Goal: Transaction & Acquisition: Purchase product/service

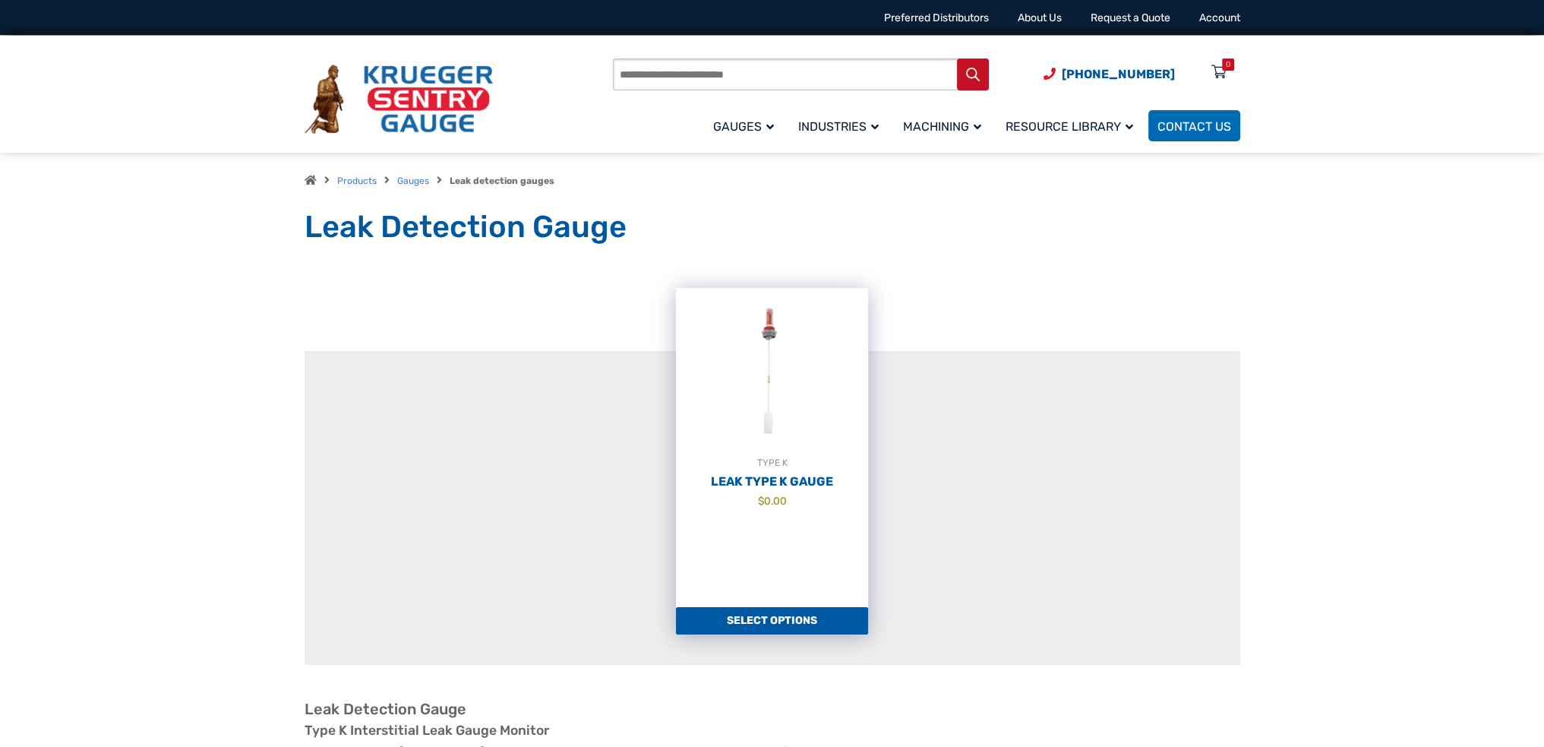
click at [787, 480] on h2 "Leak Type K Gauge" at bounding box center [772, 481] width 192 height 15
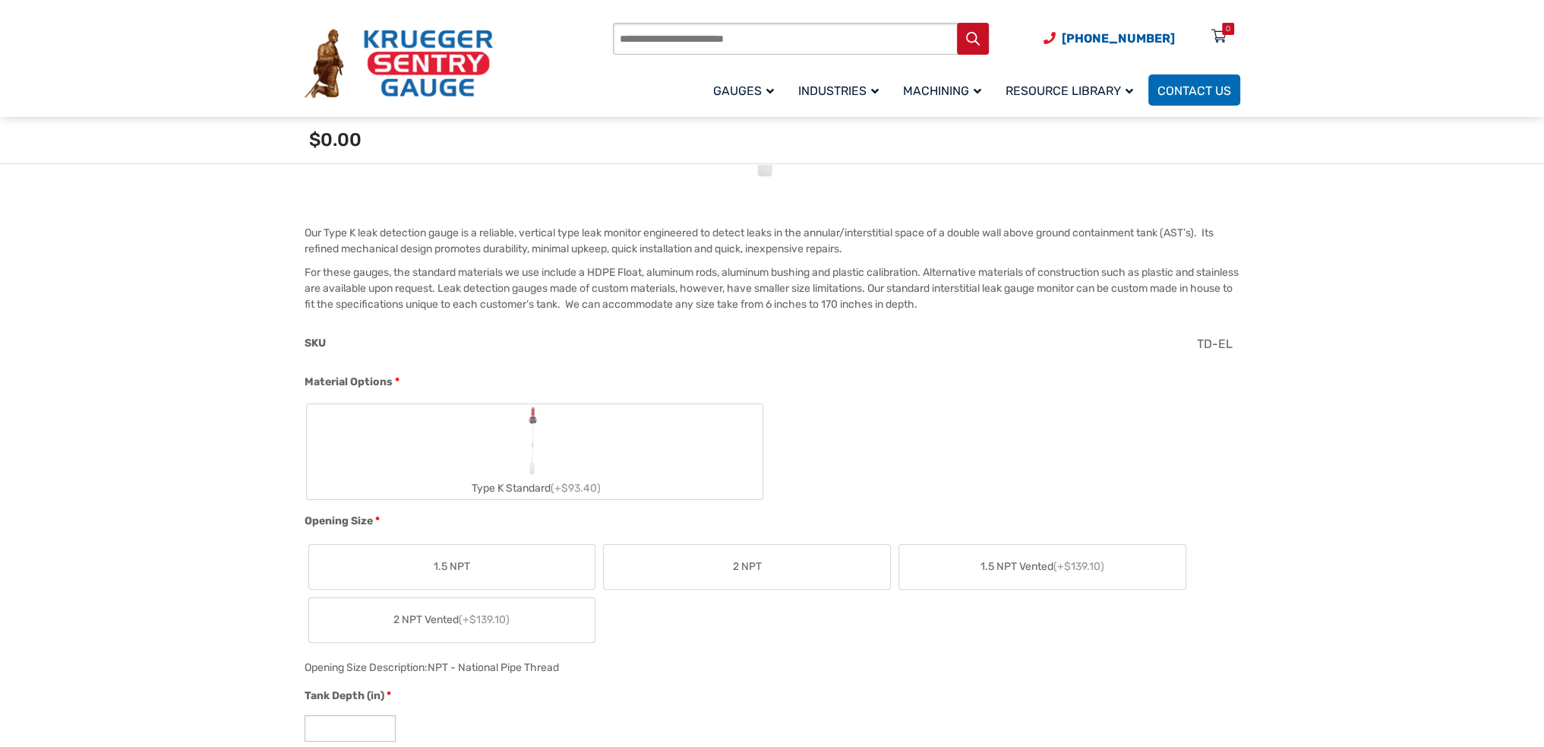
scroll to position [456, 0]
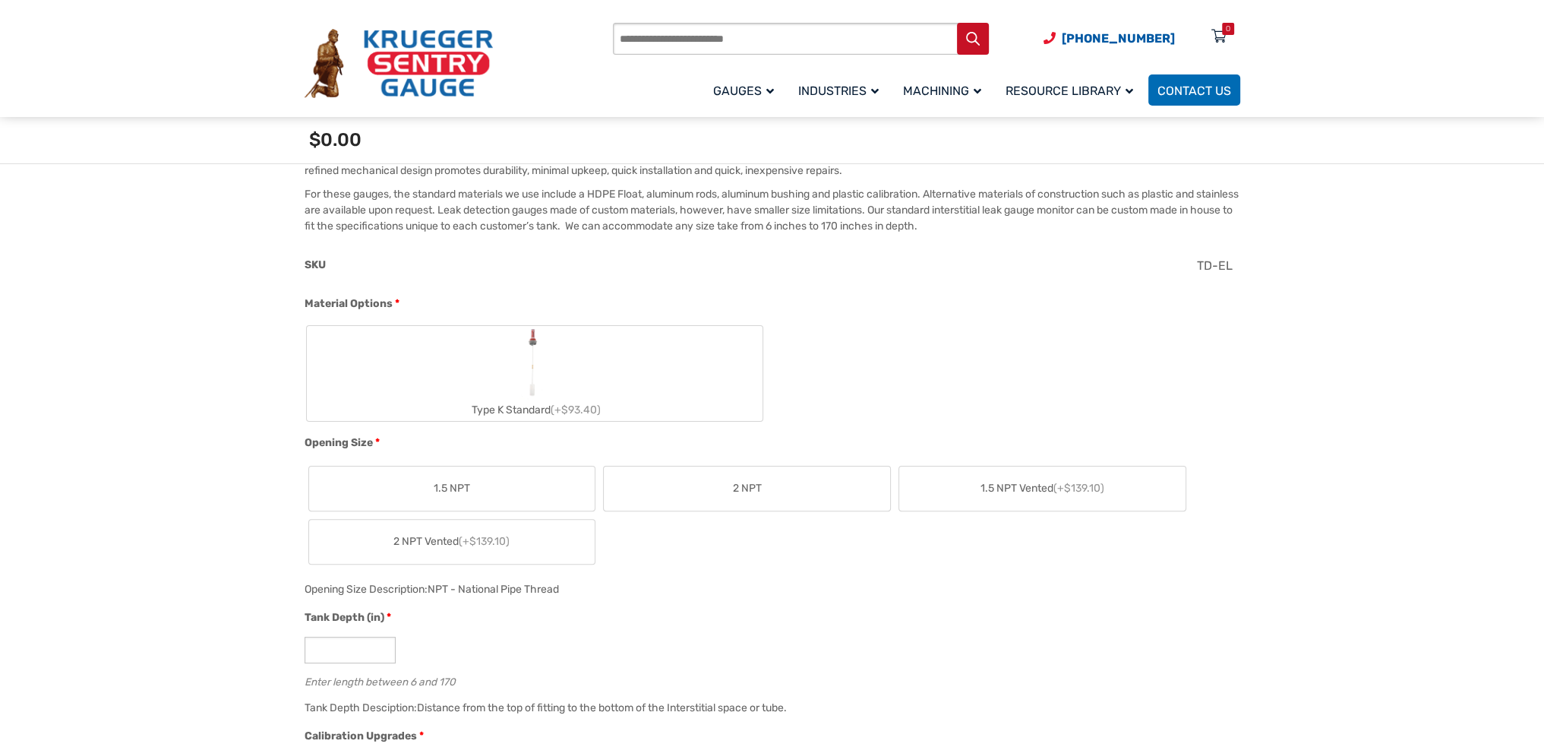
click at [742, 472] on label "2 NPT" at bounding box center [747, 488] width 286 height 44
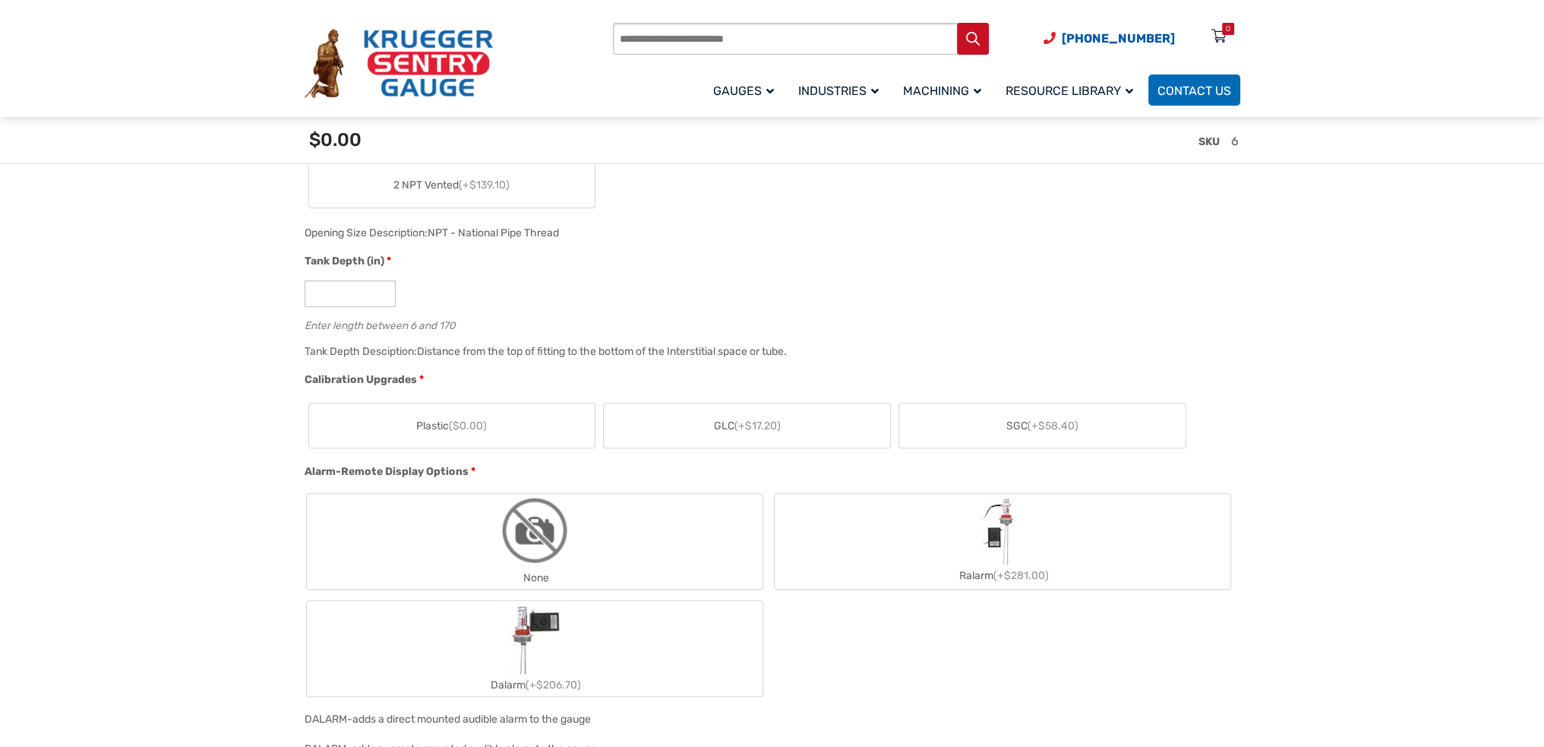
scroll to position [836, 0]
click at [451, 415] on label "Plastic ($0.00)" at bounding box center [452, 423] width 286 height 44
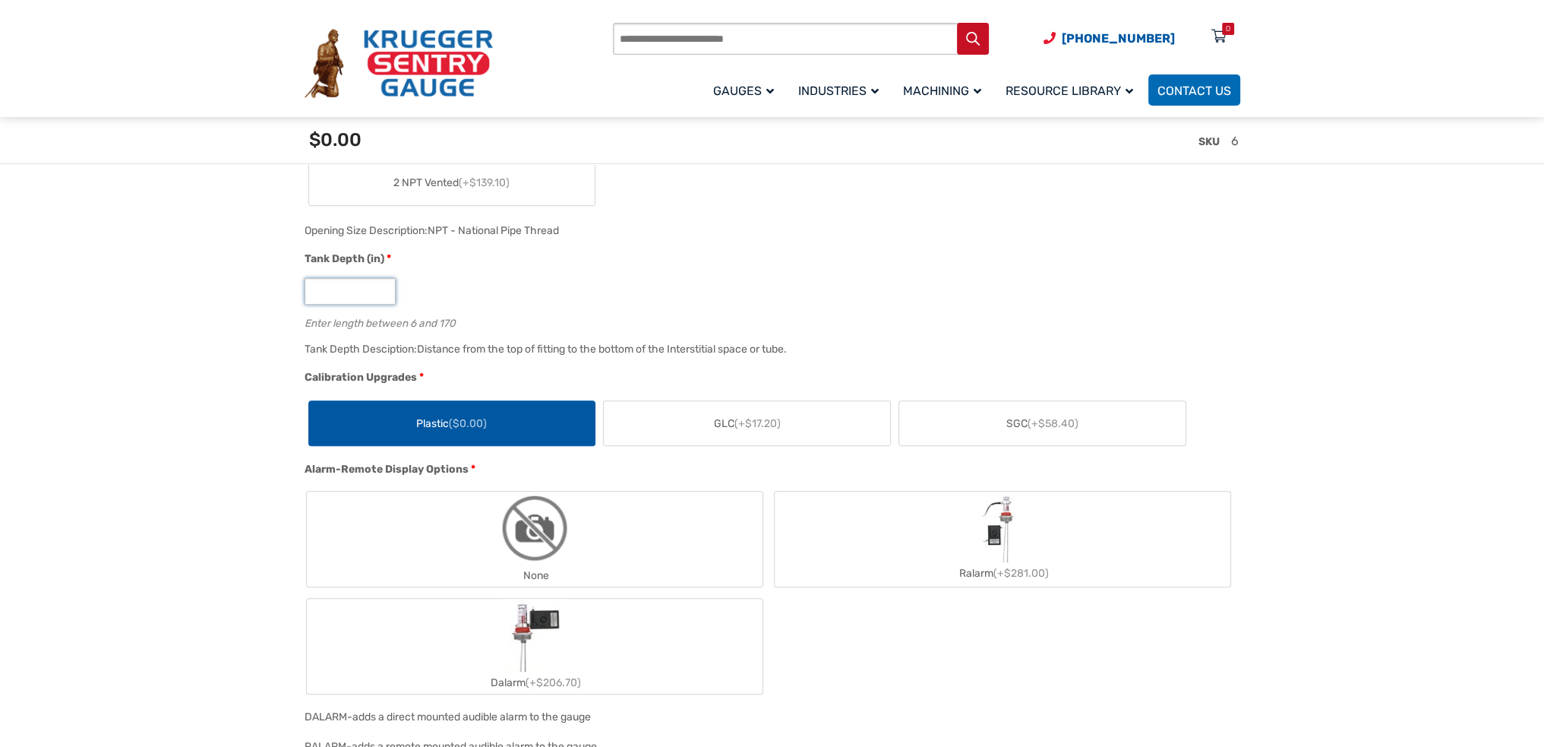
drag, startPoint x: 356, startPoint y: 290, endPoint x: 232, endPoint y: 284, distance: 124.7
click at [232, 284] on section "🔍 Leak Type K Gauge $ 0.00 Our Type K leak detection gauge is a reliable, verti…" at bounding box center [772, 753] width 1544 height 2505
click at [320, 292] on input "***" at bounding box center [350, 291] width 91 height 27
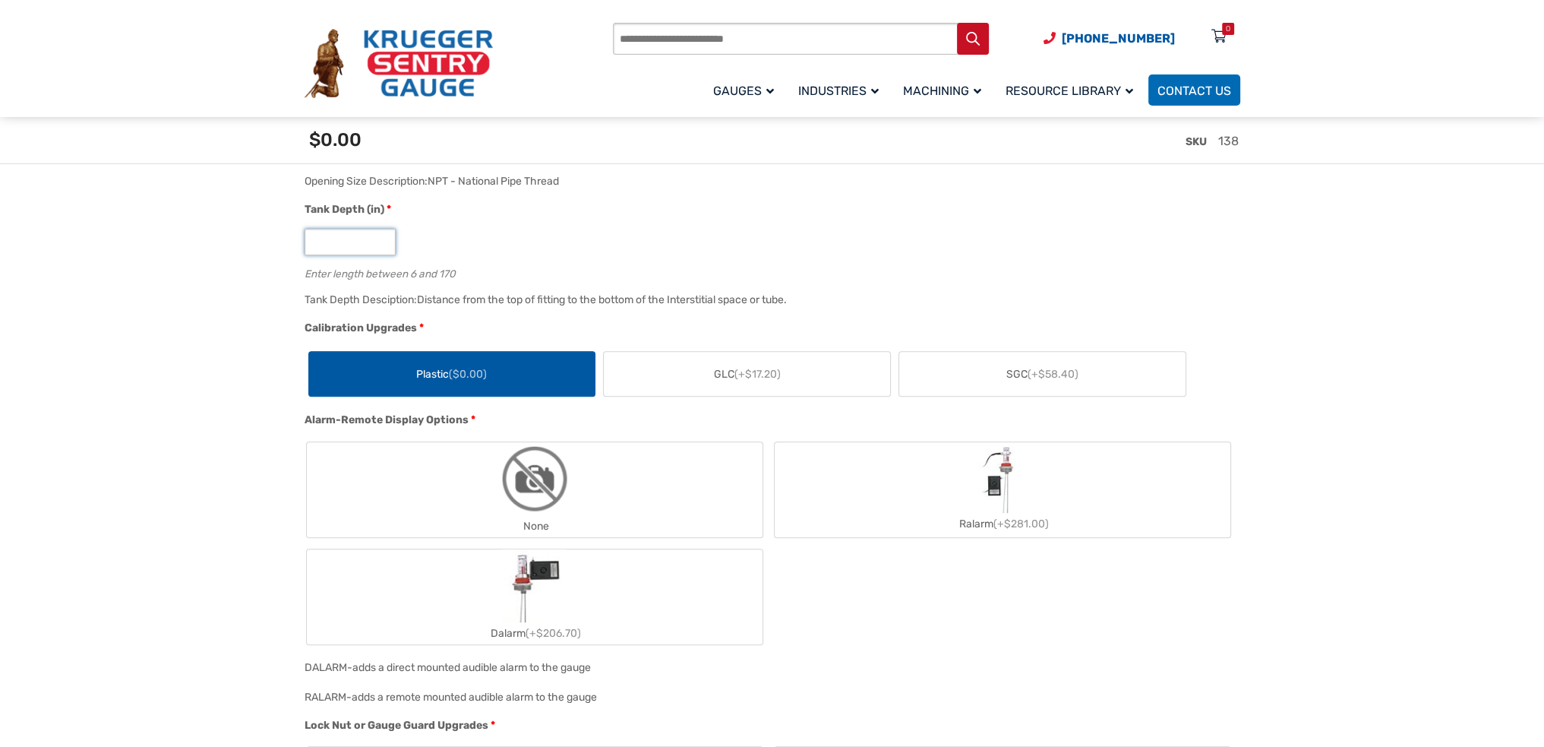
scroll to position [987, 0]
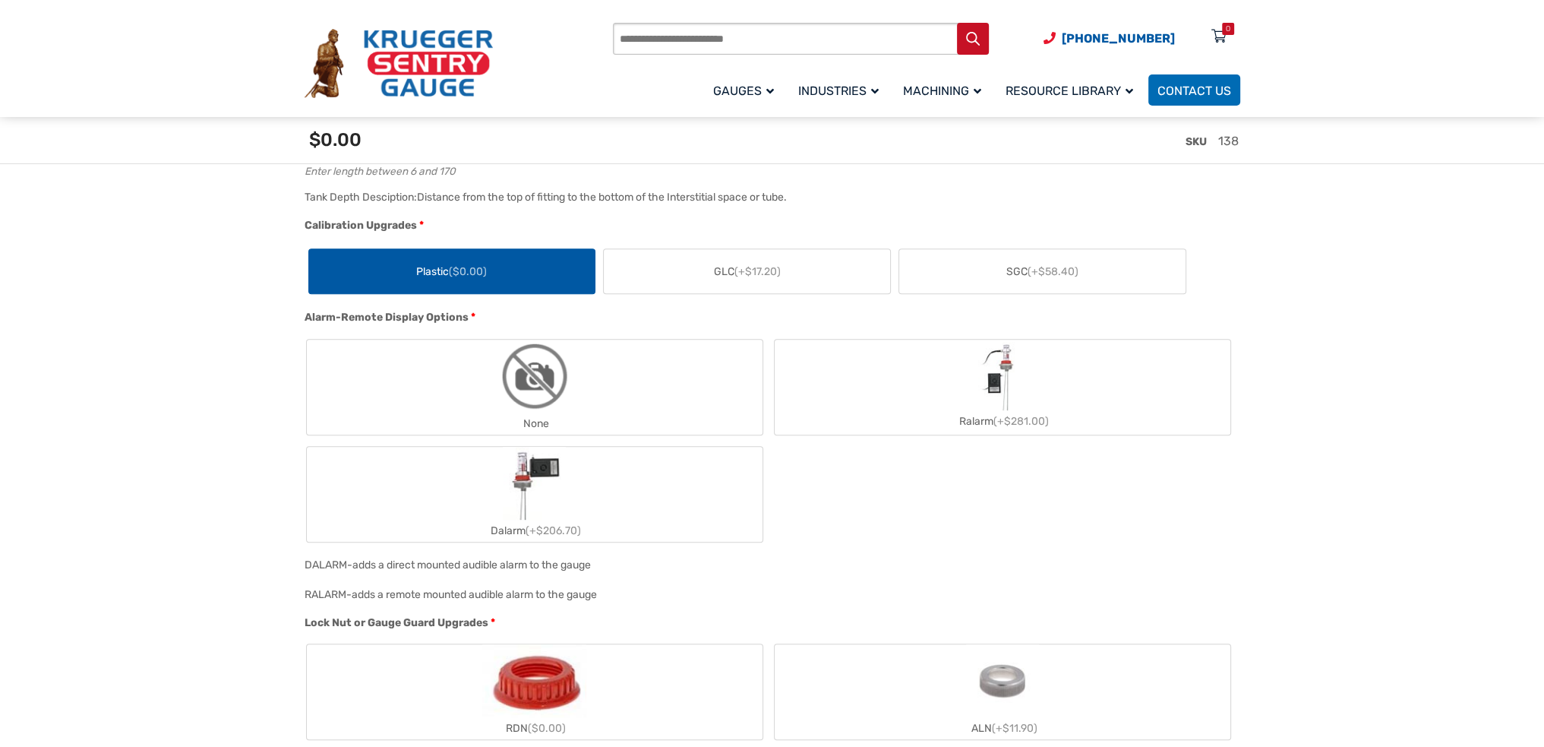
type input "***"
click at [657, 403] on label "None" at bounding box center [535, 387] width 456 height 95
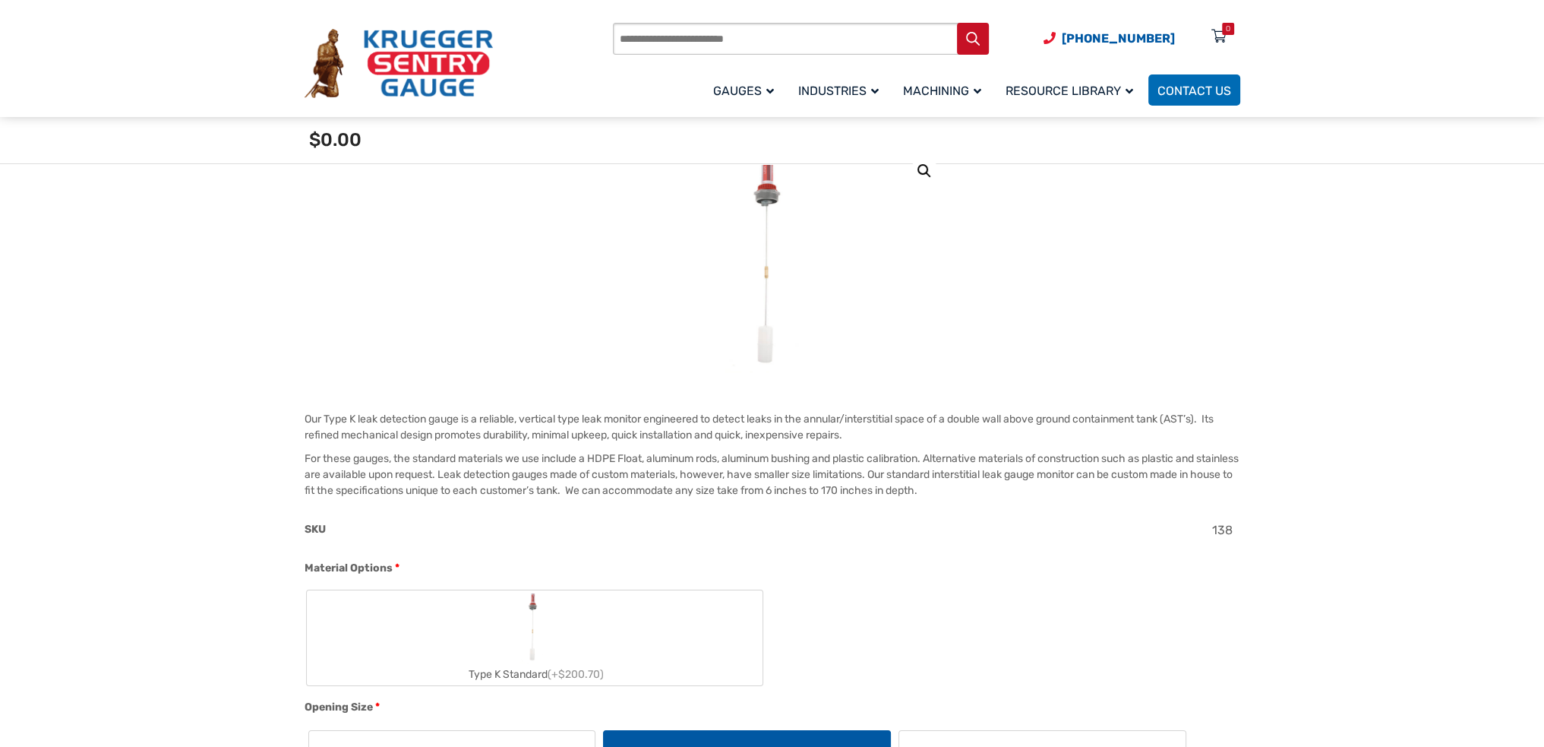
scroll to position [380, 0]
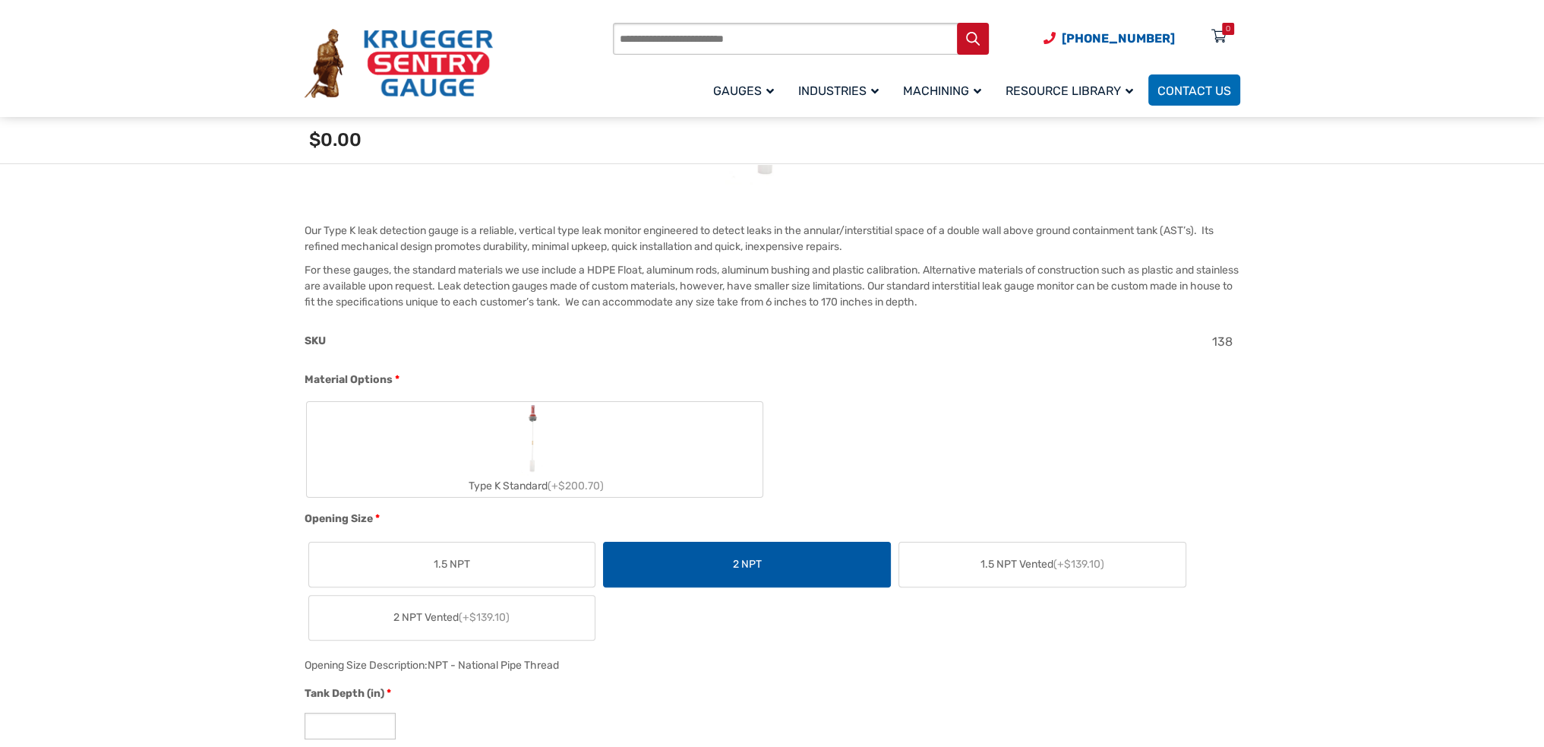
click at [606, 444] on label "Type K Standard (+$200.70)" at bounding box center [535, 449] width 456 height 95
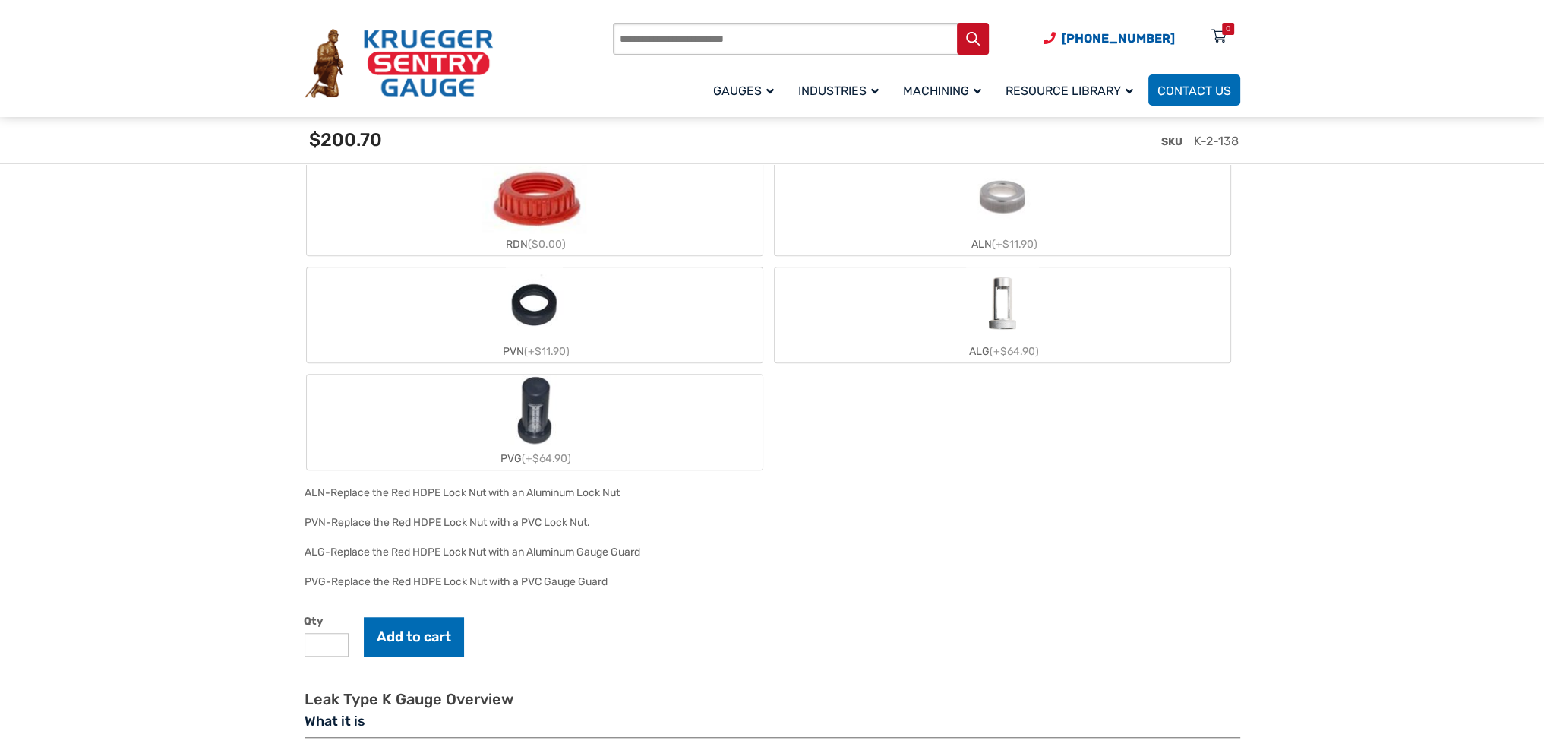
scroll to position [1519, 0]
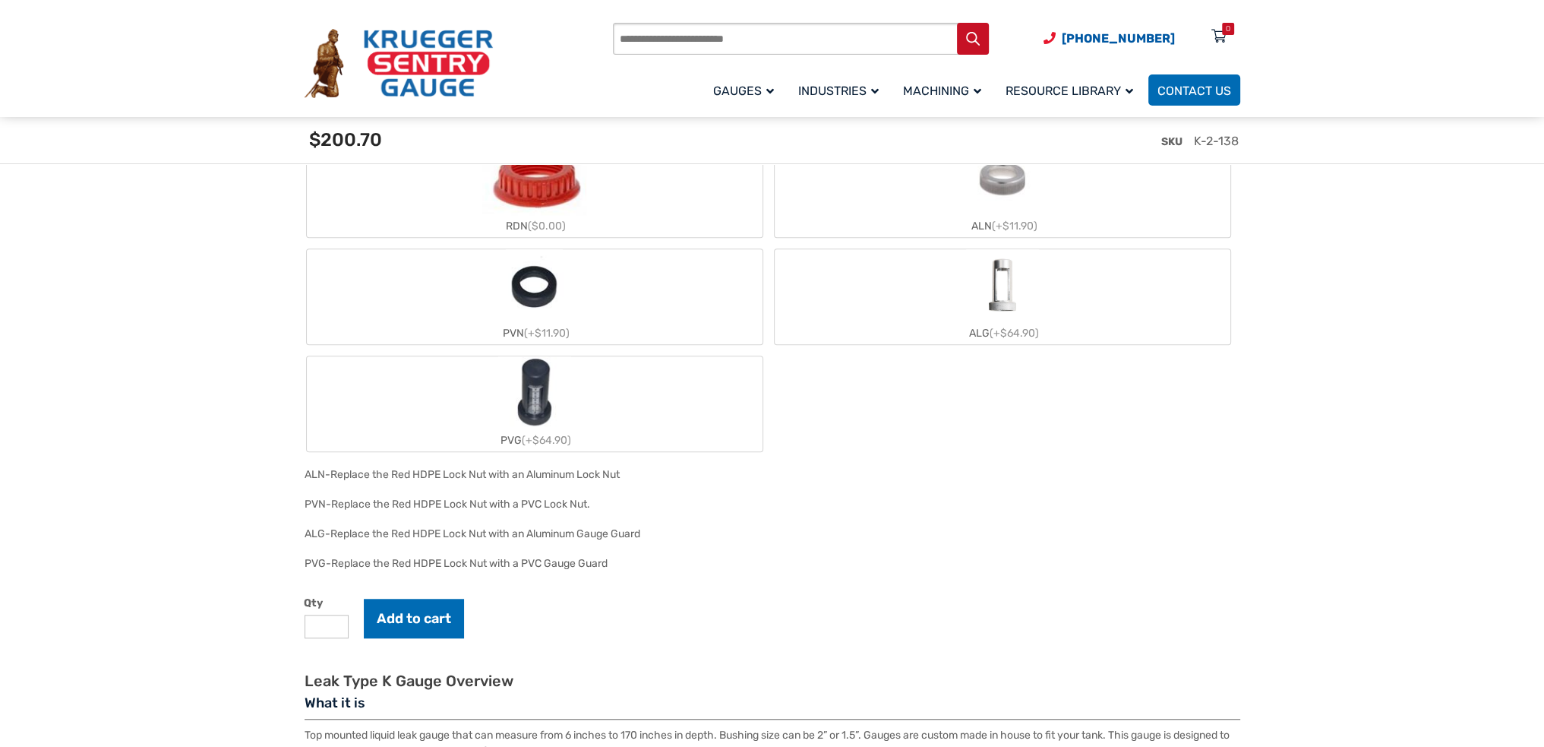
click at [593, 210] on label "RDN ($0.00)" at bounding box center [535, 189] width 456 height 95
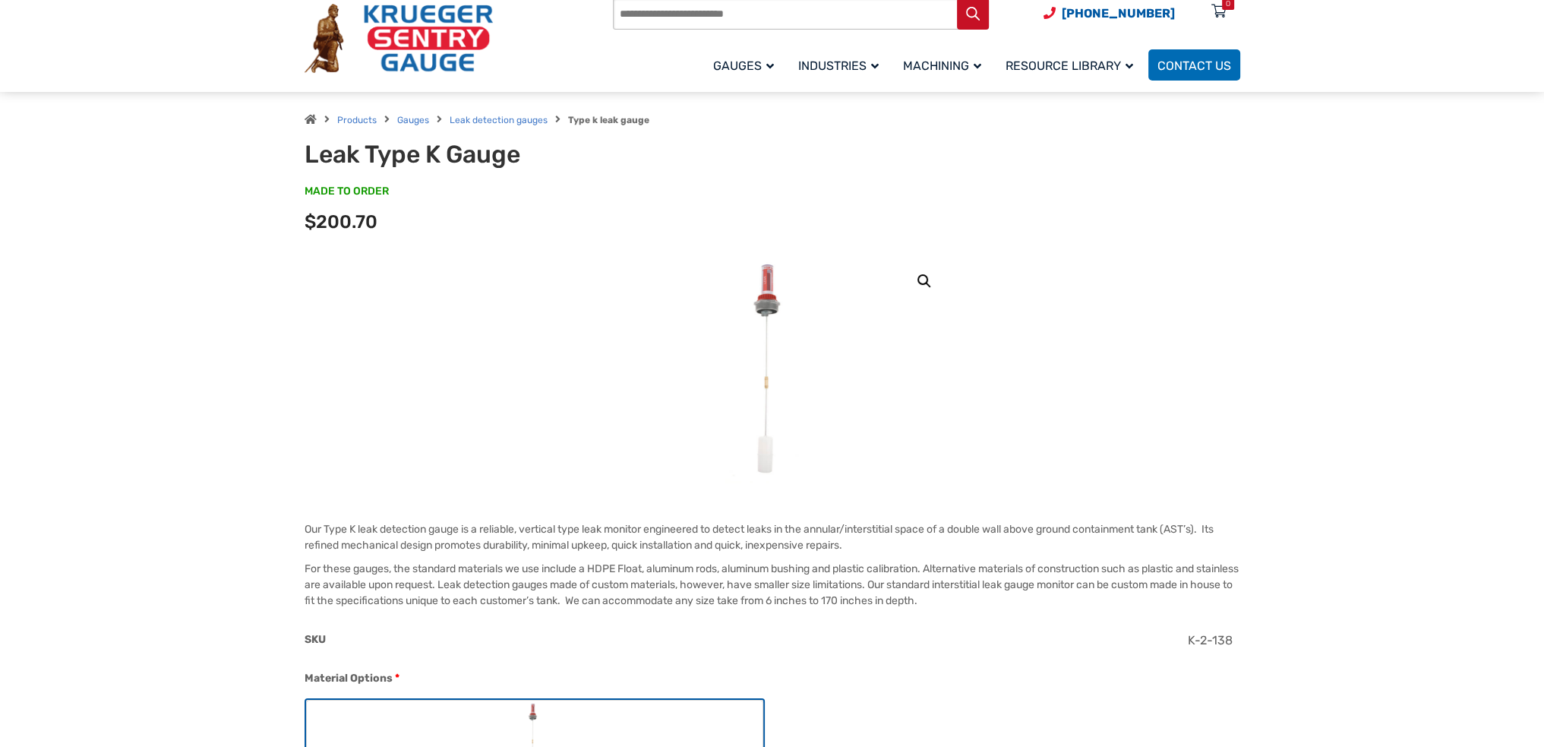
scroll to position [0, 0]
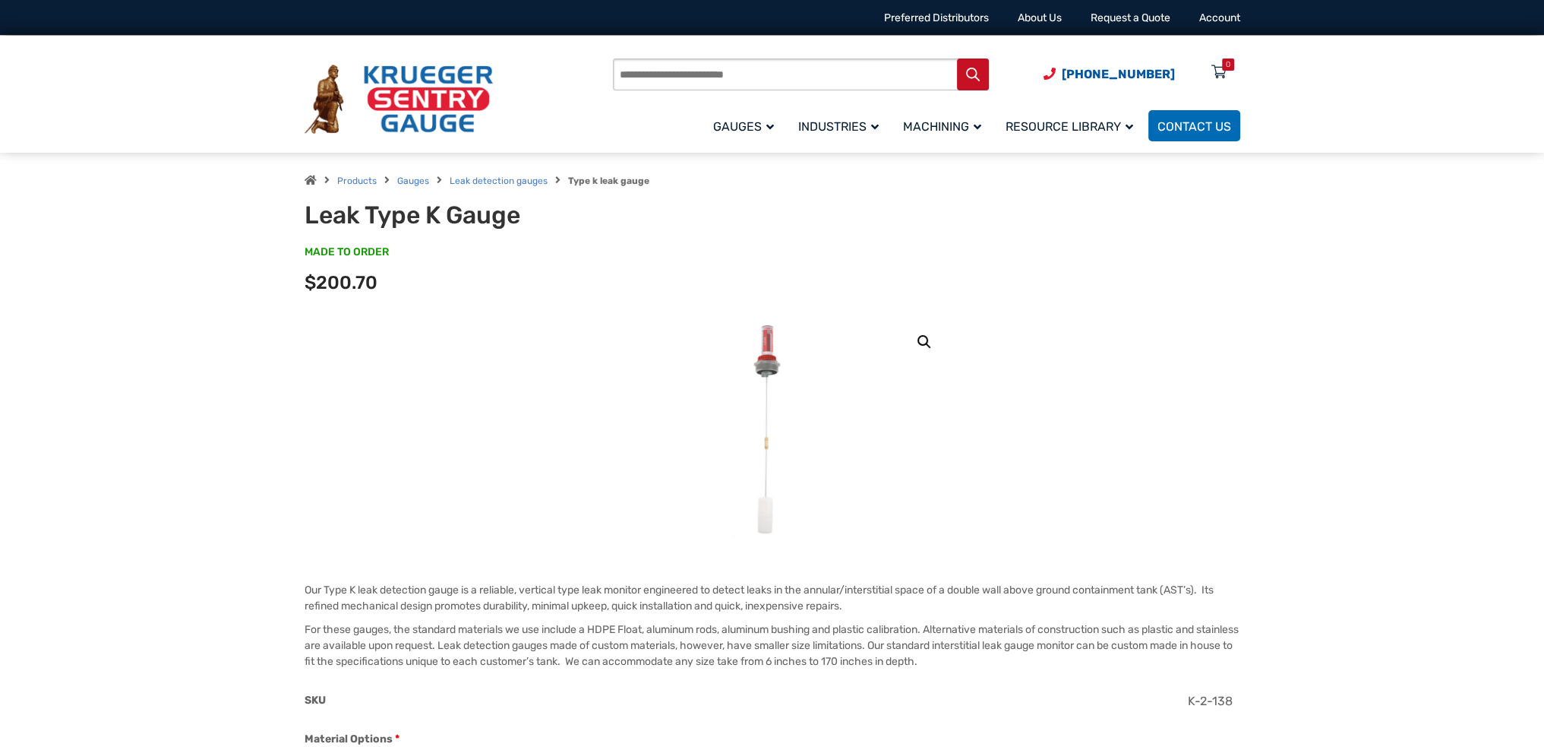
click at [761, 355] on img at bounding box center [771, 430] width 93 height 228
click at [778, 370] on img at bounding box center [771, 430] width 93 height 228
click at [925, 341] on link "🔍" at bounding box center [924, 341] width 27 height 27
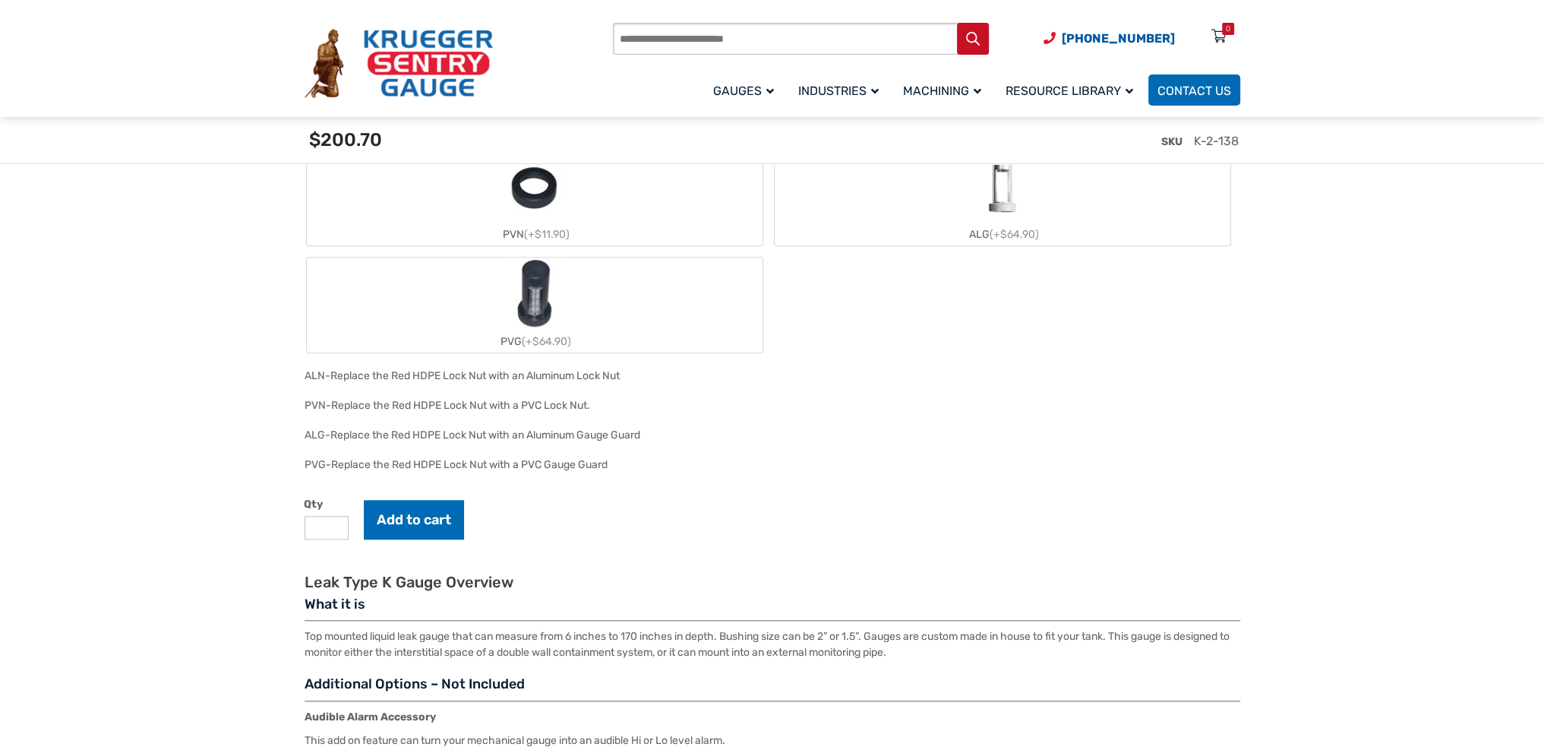
scroll to position [1899, 0]
